Goal: Information Seeking & Learning: Learn about a topic

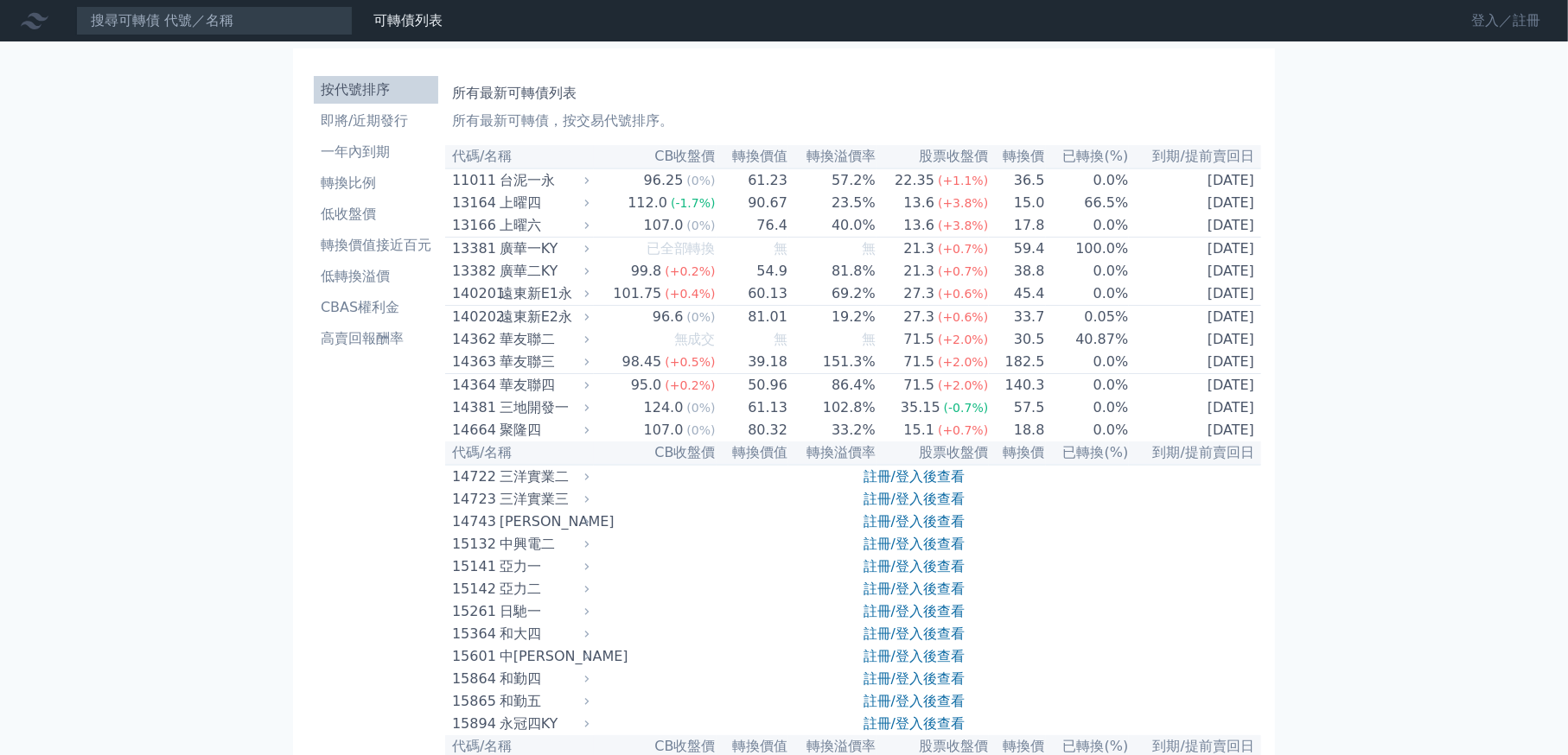
click at [1534, 18] on link "登入／註冊" at bounding box center [1505, 21] width 97 height 28
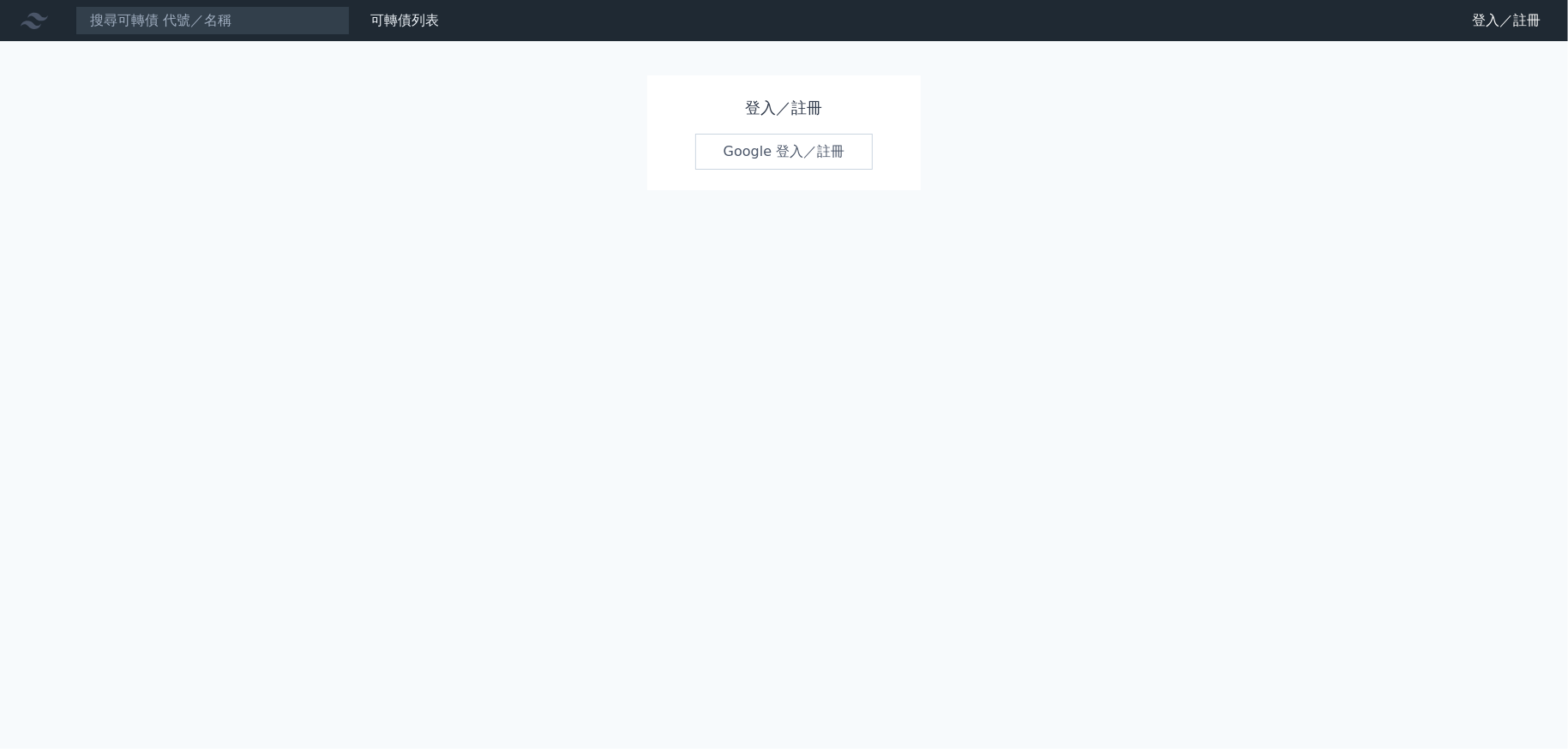
click at [810, 153] on link "Google 登入／註冊" at bounding box center [784, 152] width 178 height 36
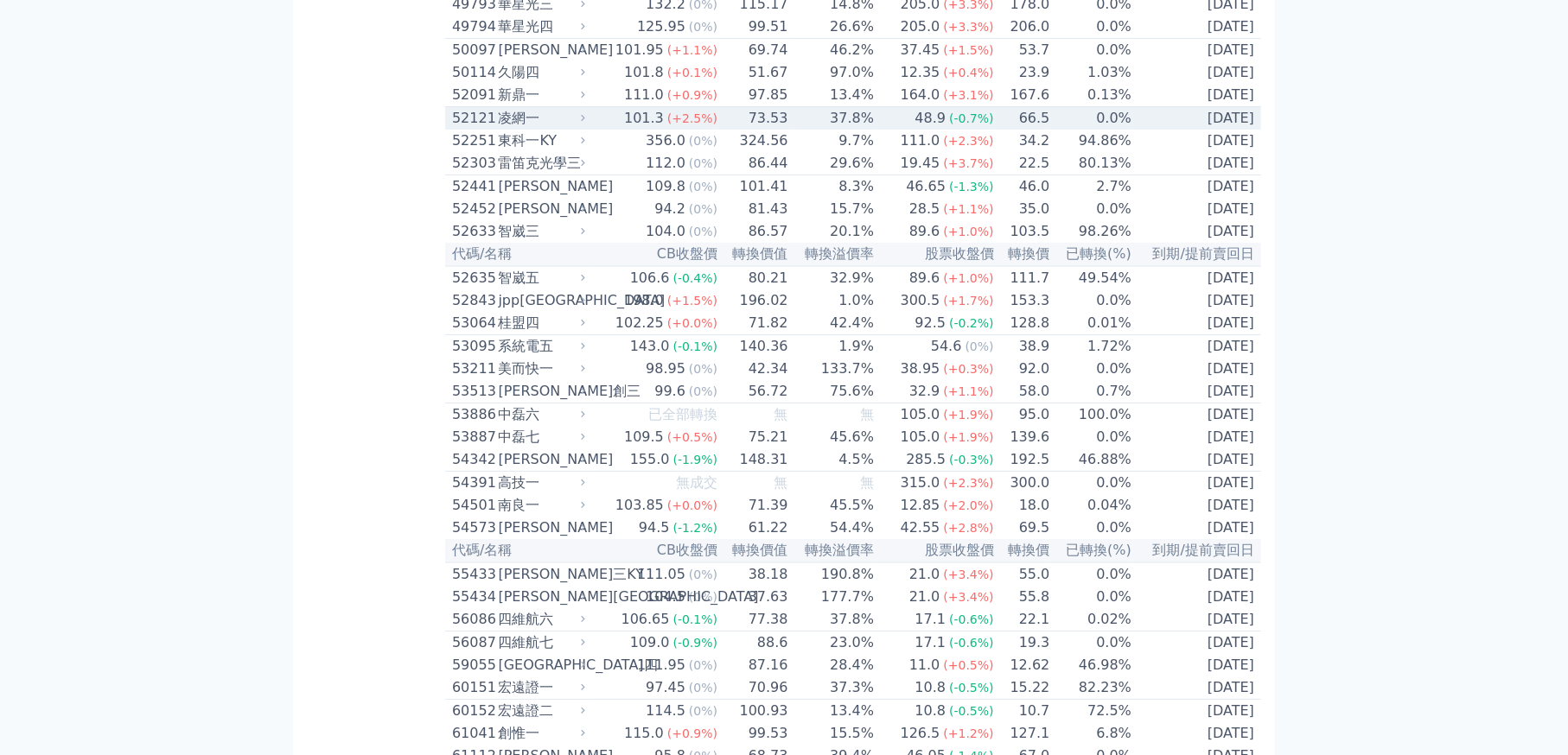
scroll to position [5530, 0]
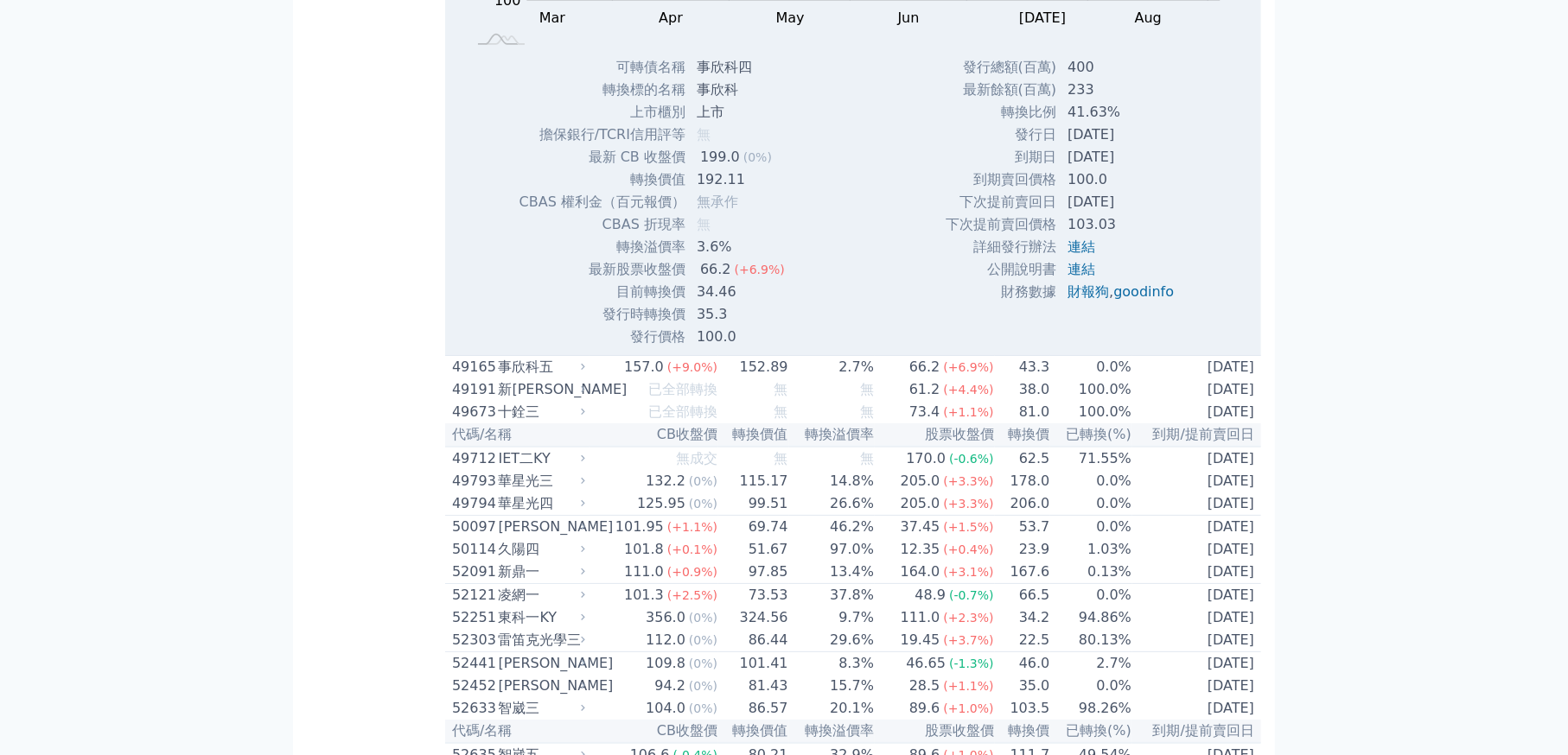
scroll to position [5616, 0]
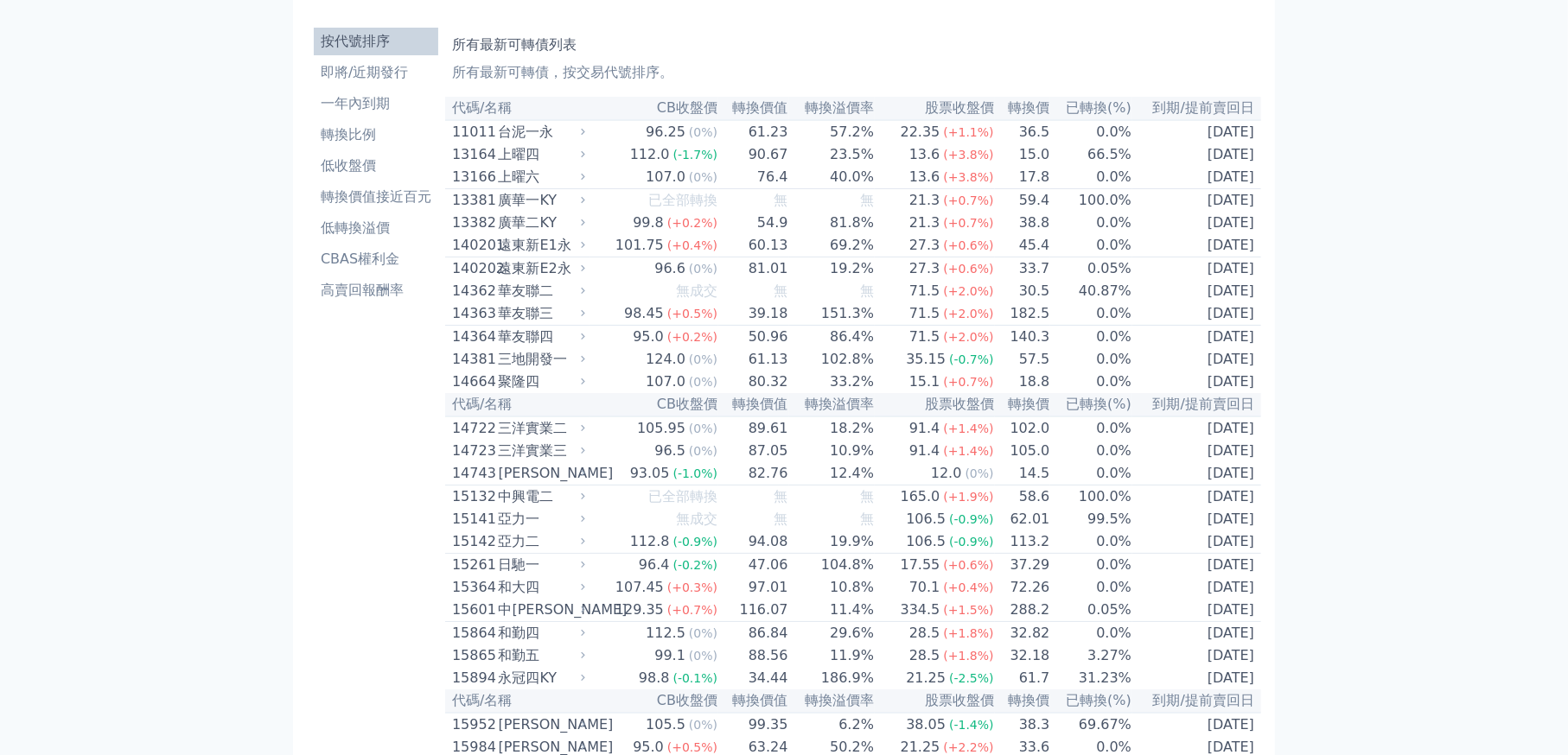
scroll to position [1417, 0]
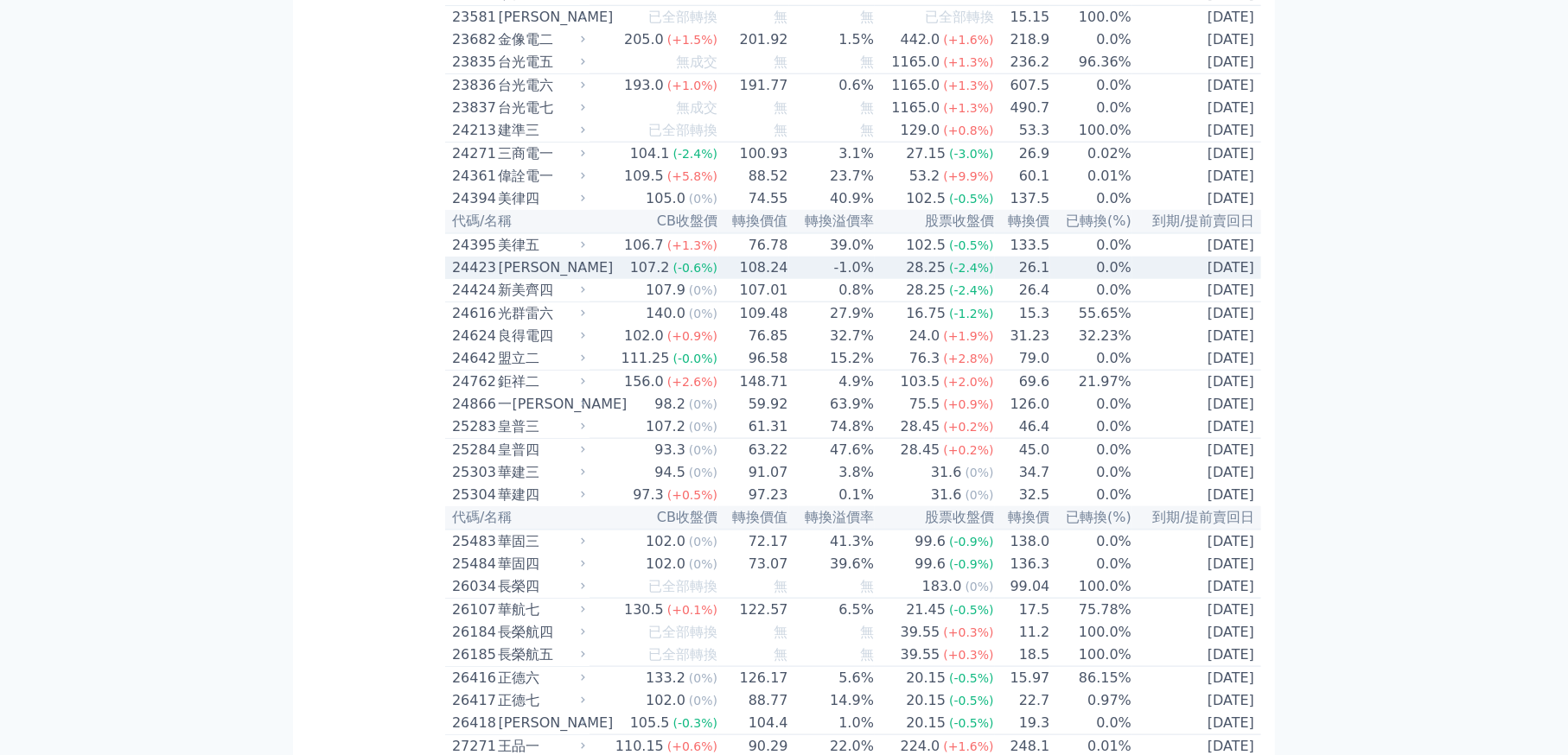
click at [1212, 279] on td "[DATE]" at bounding box center [1196, 268] width 129 height 23
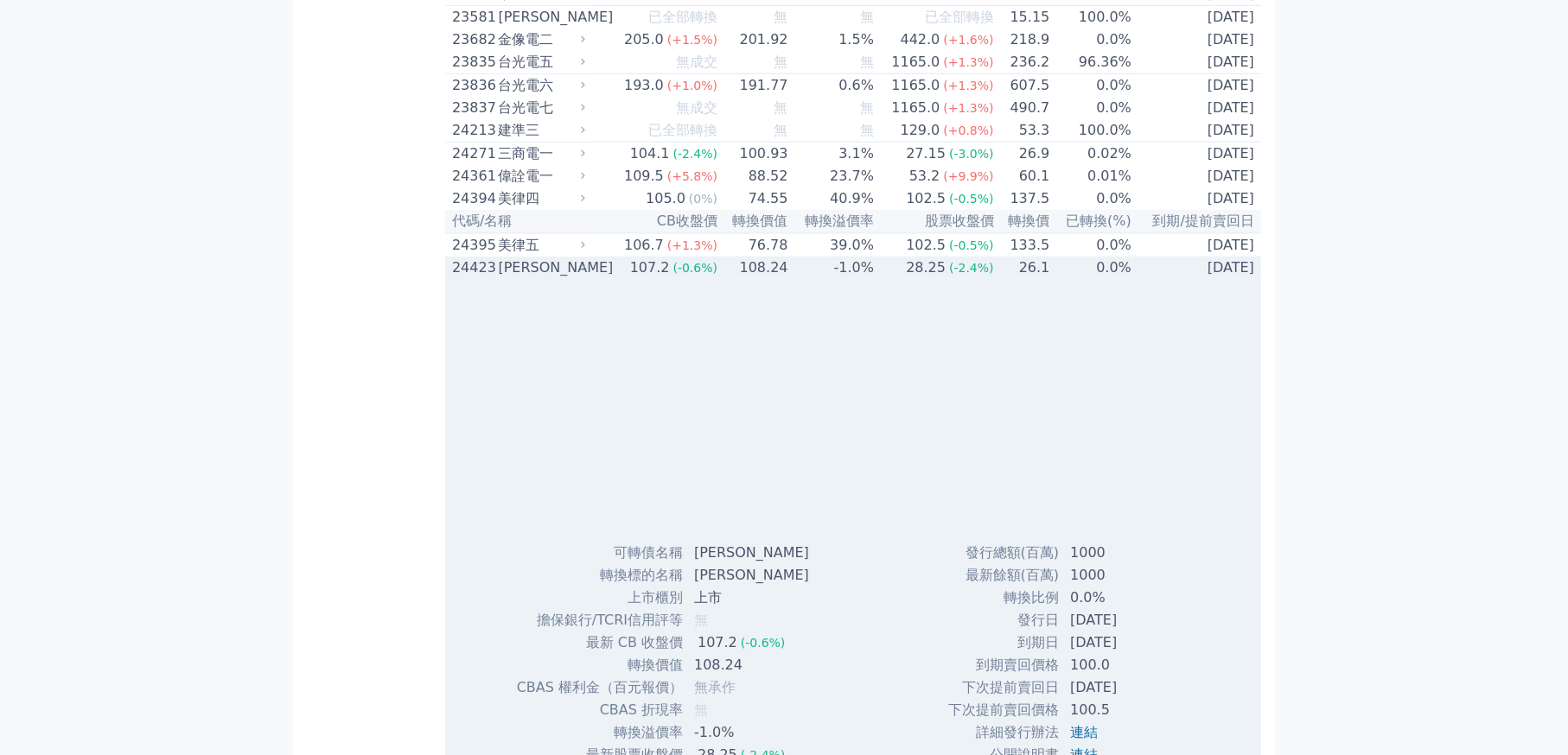
click at [1212, 279] on td "[DATE]" at bounding box center [1196, 268] width 129 height 23
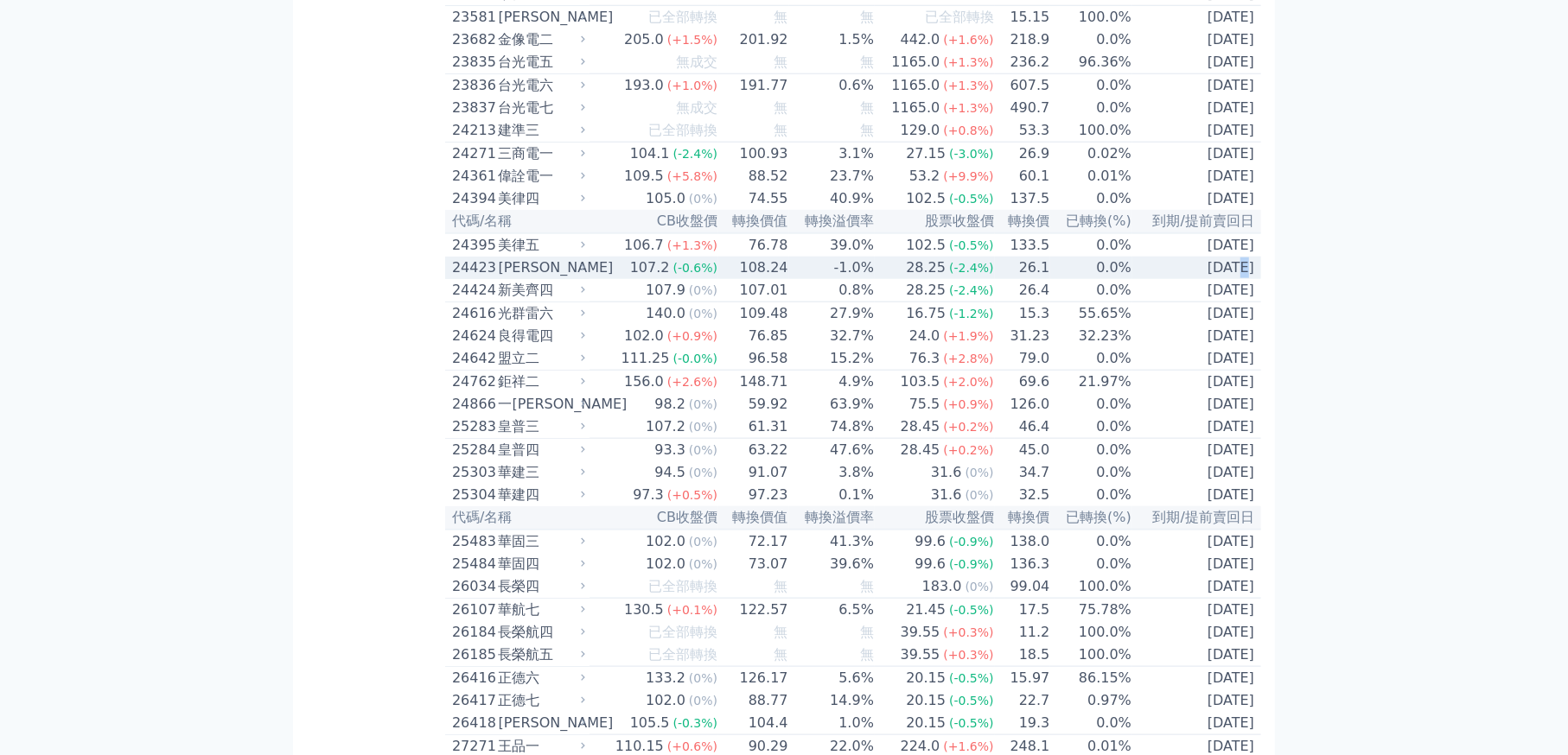
click at [1212, 279] on td "[DATE]" at bounding box center [1196, 268] width 129 height 23
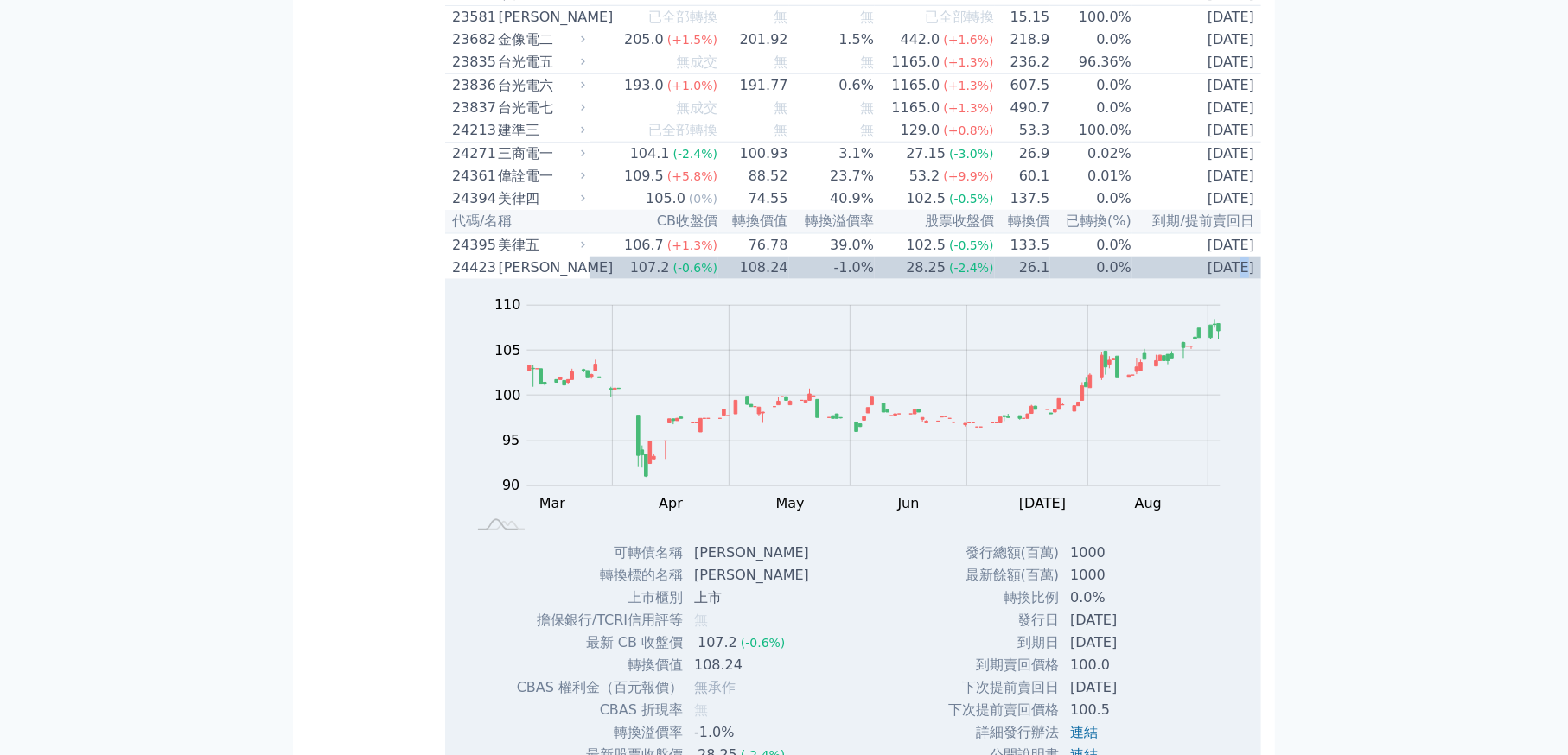
scroll to position [1590, 0]
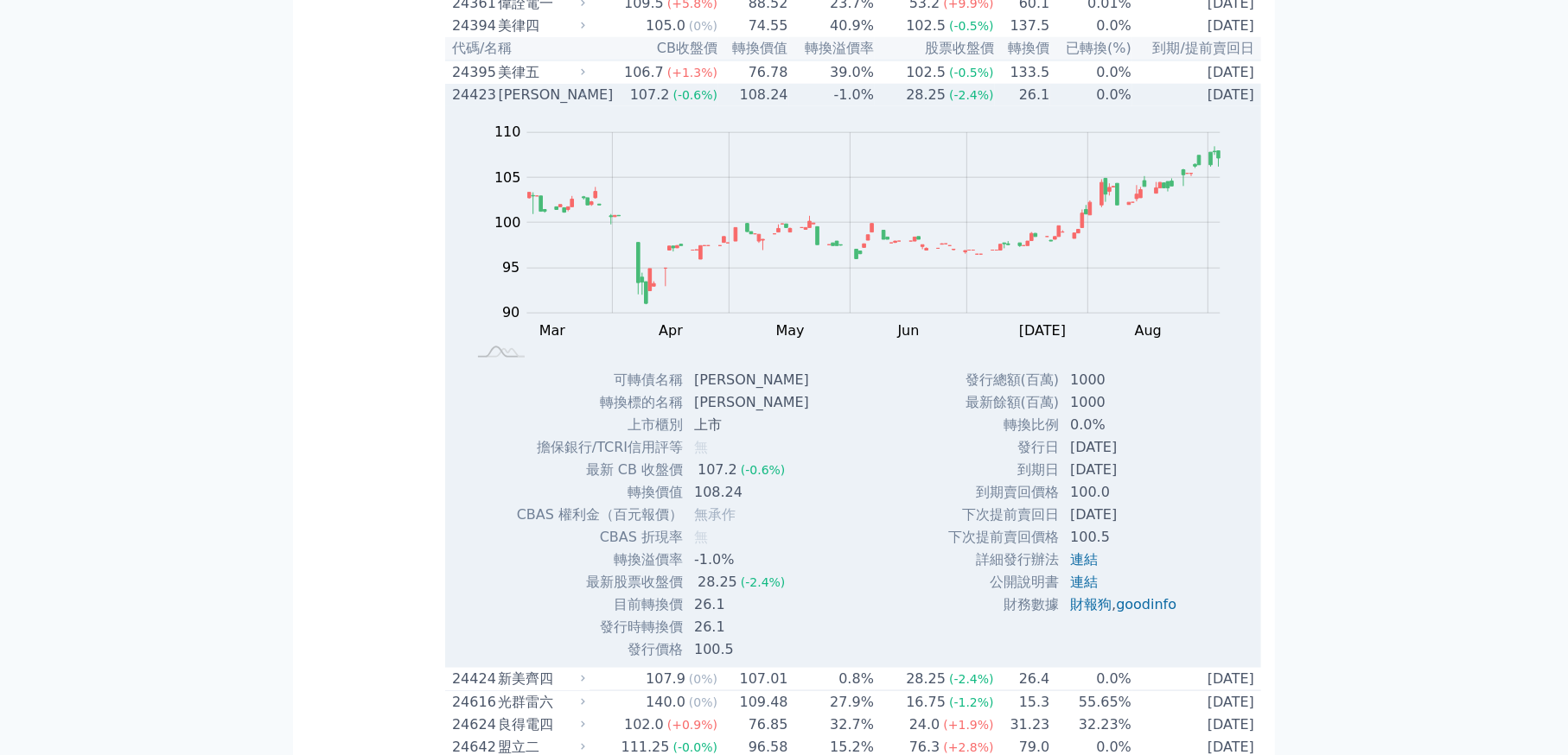
click at [1237, 106] on td "[DATE]" at bounding box center [1196, 95] width 129 height 23
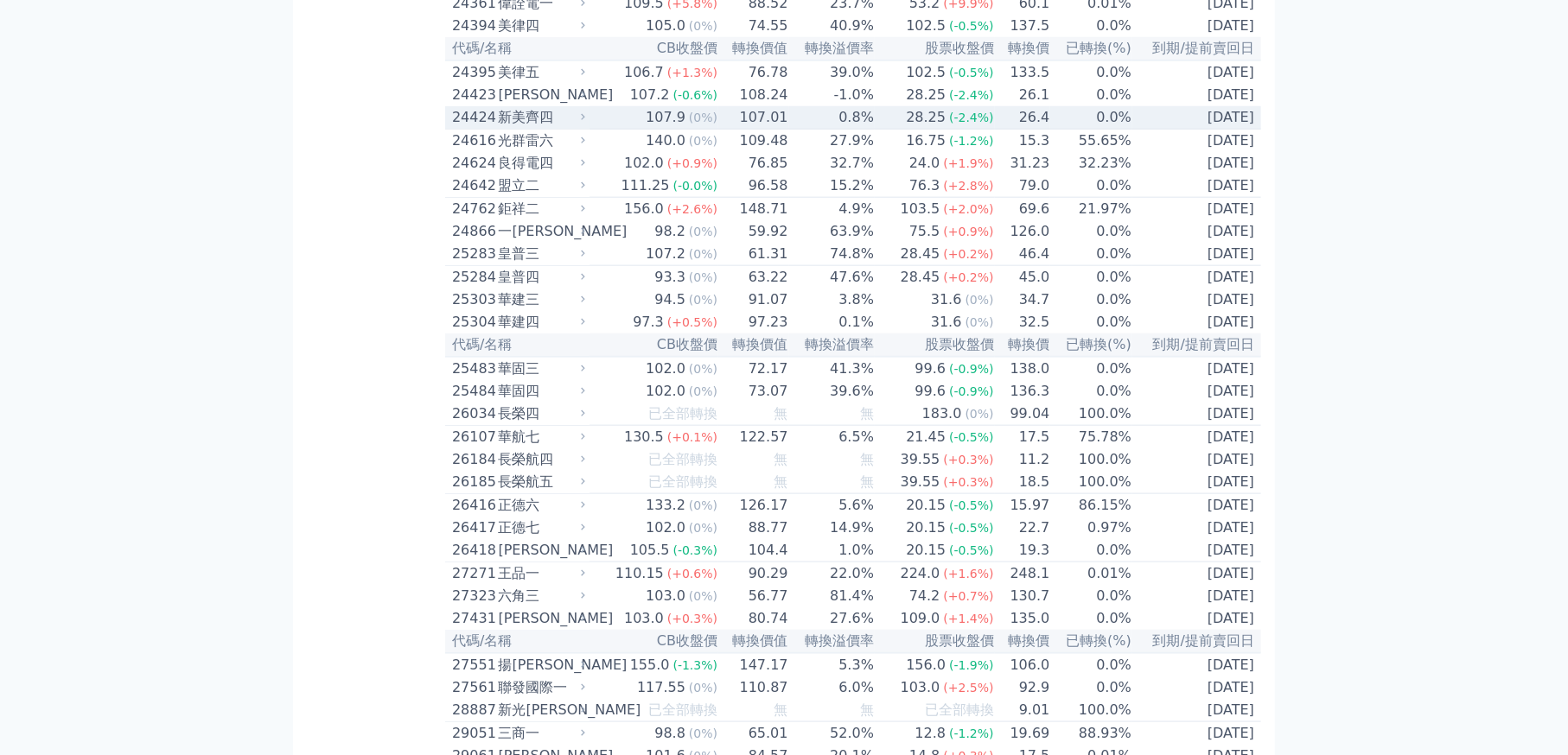
click at [1227, 130] on td "[DATE]" at bounding box center [1196, 118] width 129 height 24
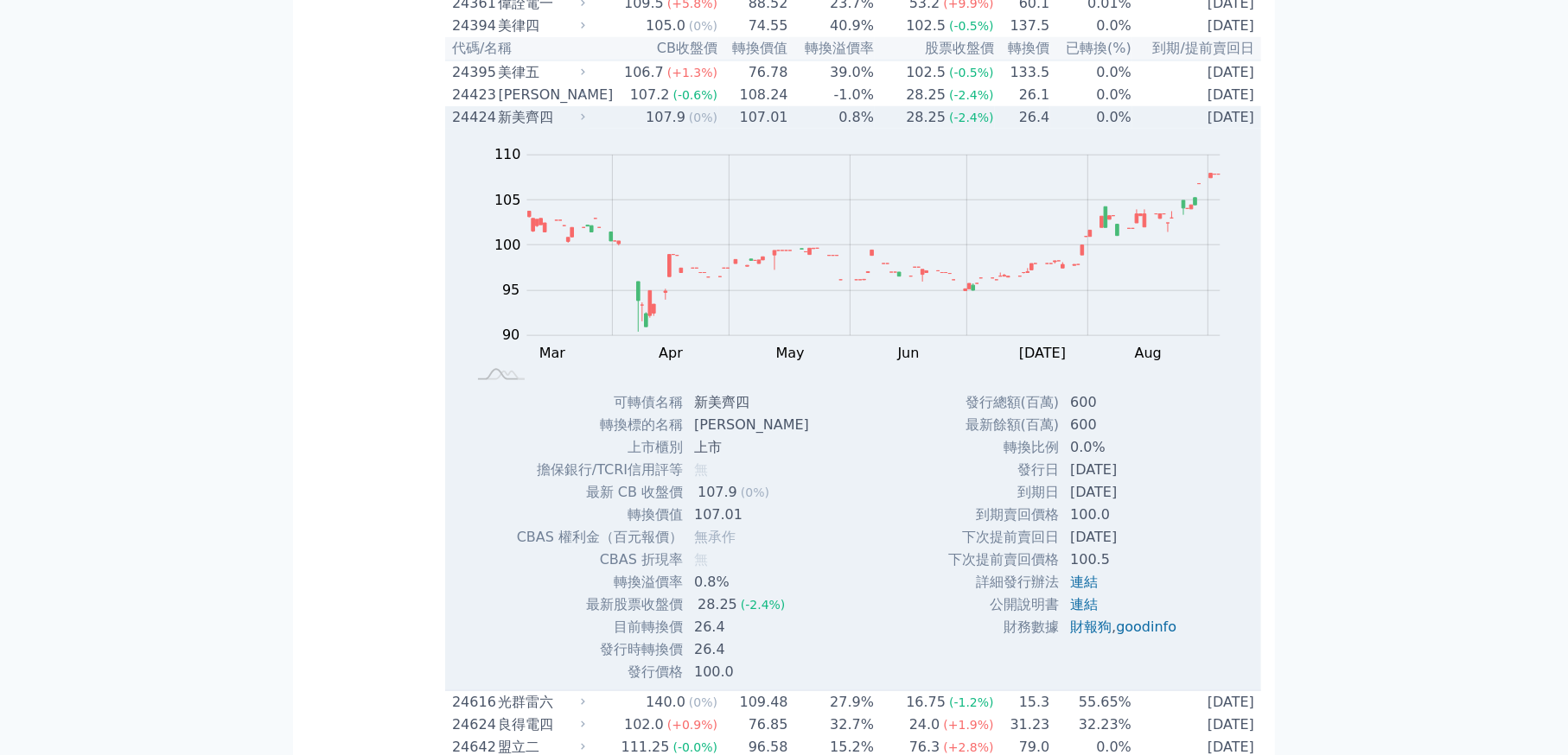
click at [1227, 129] on td "[DATE]" at bounding box center [1196, 118] width 129 height 23
